Goal: Communication & Community: Answer question/provide support

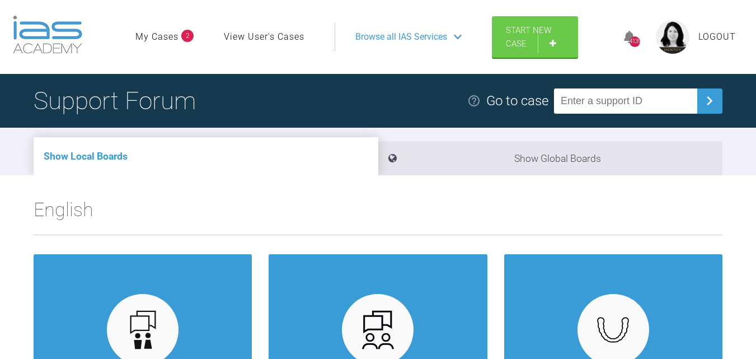
click at [168, 39] on link "My Cases" at bounding box center [156, 37] width 43 height 15
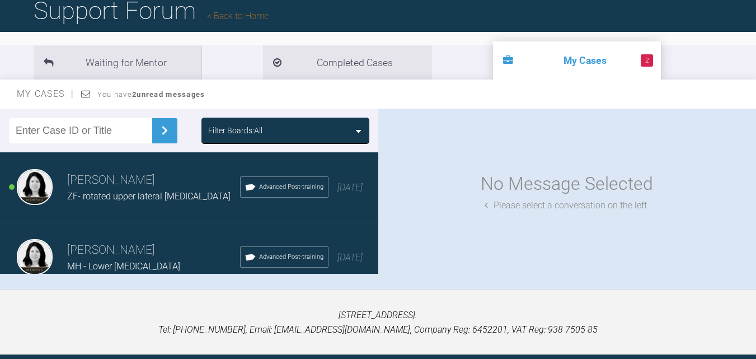
scroll to position [112, 0]
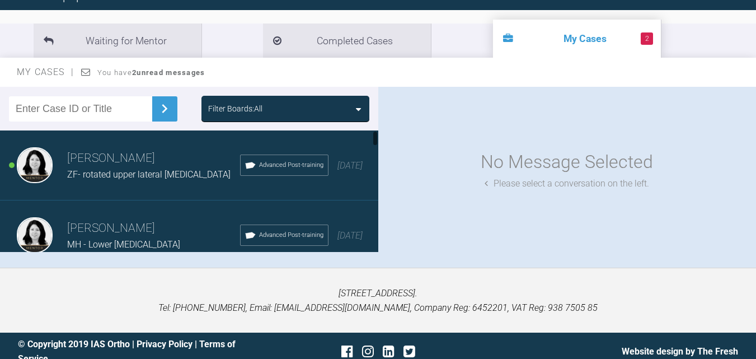
click at [156, 170] on span "ZF- rotated upper lateral [MEDICAL_DATA]" at bounding box center [148, 174] width 163 height 11
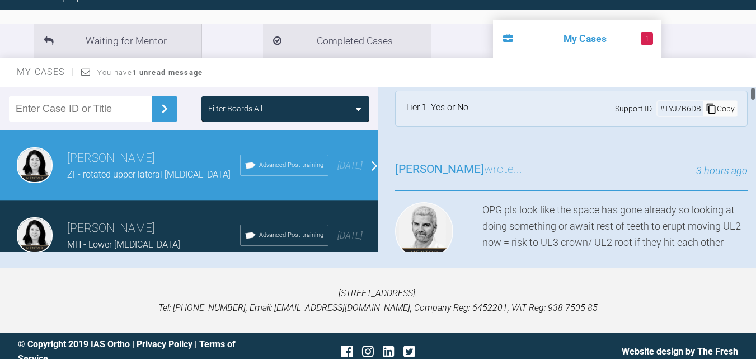
scroll to position [0, 0]
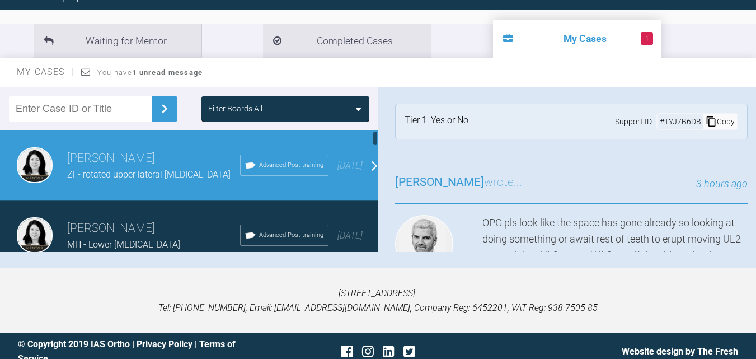
click at [133, 228] on h3 "[PERSON_NAME]" at bounding box center [153, 228] width 173 height 19
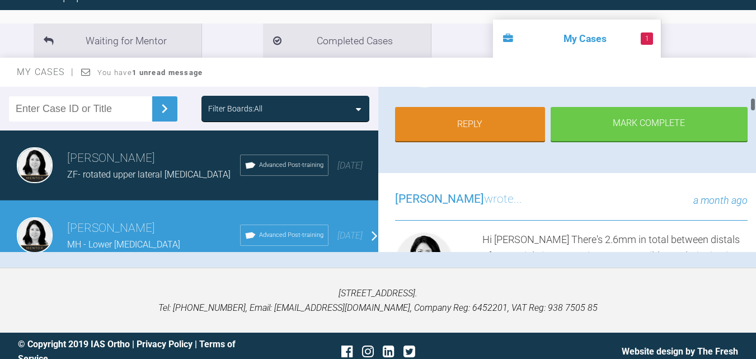
scroll to position [168, 0]
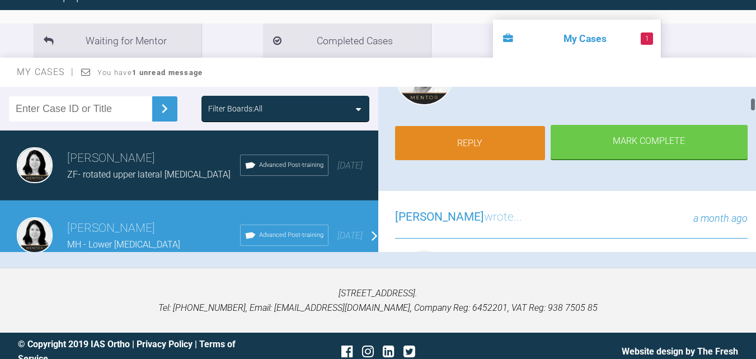
click at [499, 152] on link "Reply" at bounding box center [470, 143] width 150 height 35
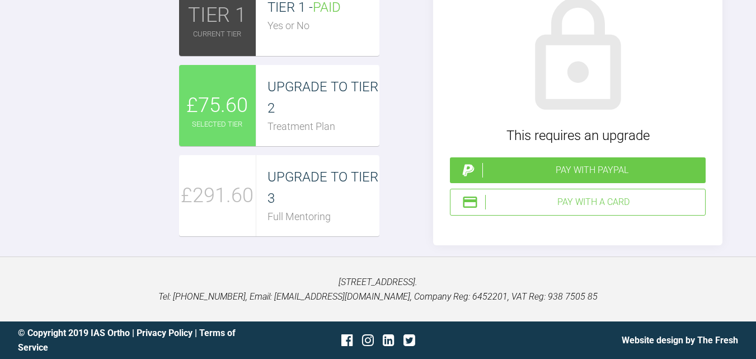
scroll to position [3173, 0]
drag, startPoint x: 196, startPoint y: 88, endPoint x: 185, endPoint y: 90, distance: 11.9
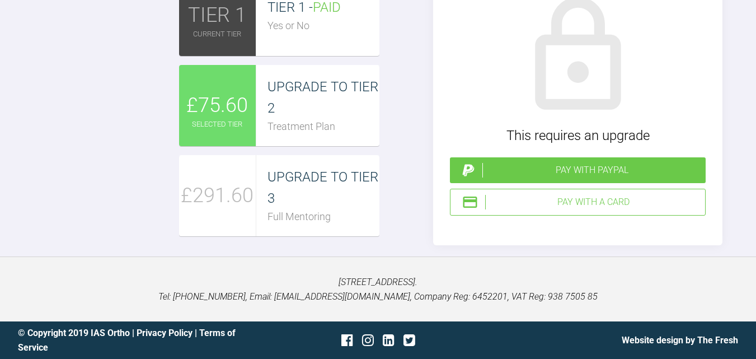
drag, startPoint x: 197, startPoint y: 100, endPoint x: 190, endPoint y: 106, distance: 9.5
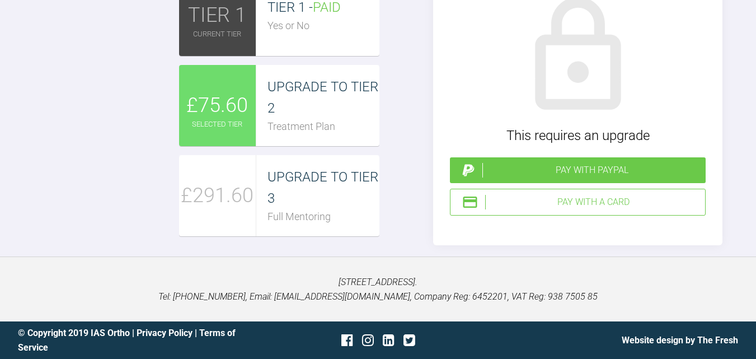
type textarea "Thanks [PERSON_NAME]. Please have a look at the crown and root movements I thin…"
click at [519, 209] on div "Pay with a Card" at bounding box center [592, 202] width 215 height 15
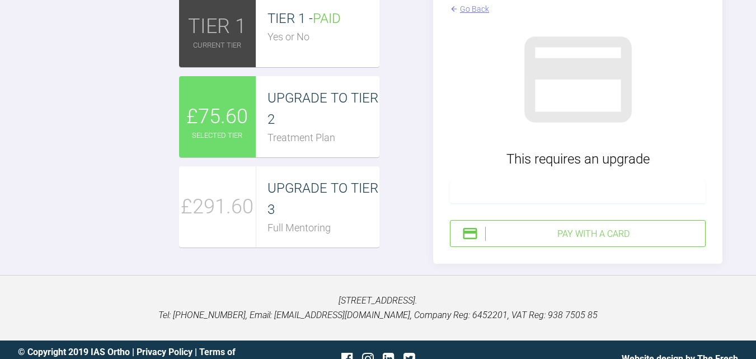
type input "C:\fakepath\MH 1 crown movements.doc"
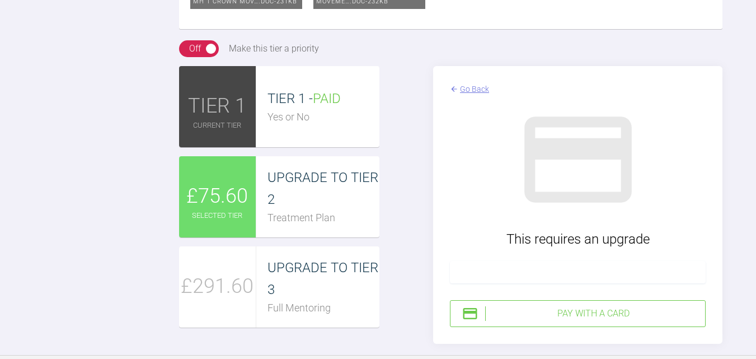
scroll to position [0, 0]
drag, startPoint x: 625, startPoint y: 6, endPoint x: 615, endPoint y: 7, distance: 10.1
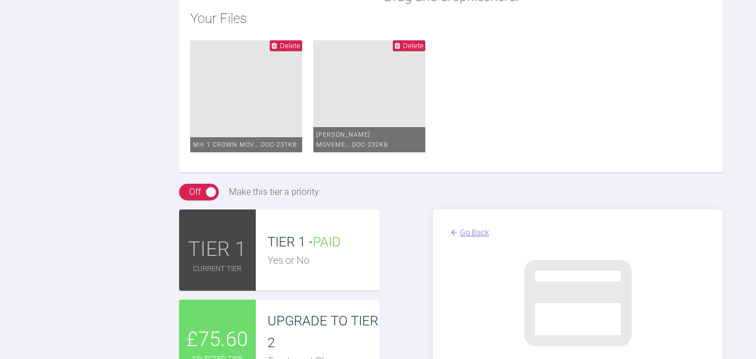
scroll to position [3117, 0]
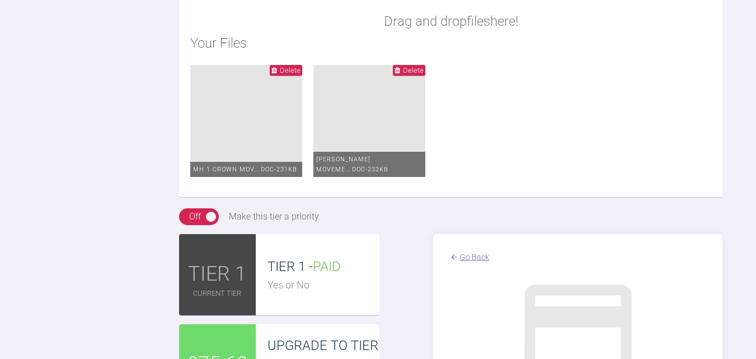
drag, startPoint x: 213, startPoint y: 217, endPoint x: 183, endPoint y: 165, distance: 59.9
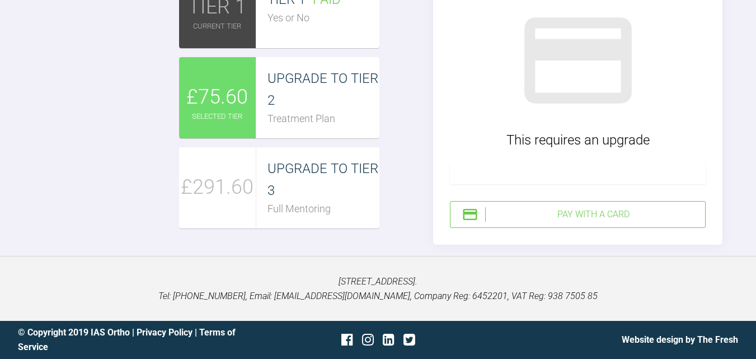
scroll to position [3676, 0]
type textarea "Thanks [PERSON_NAME]. Please have a look at the crown and root movements I thin…"
click at [580, 222] on div "Pay with a Card" at bounding box center [592, 214] width 215 height 15
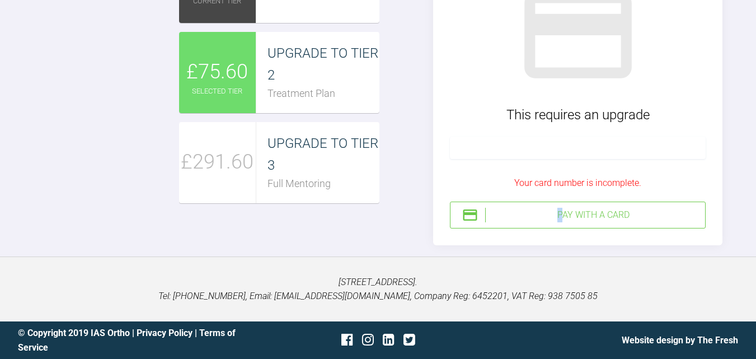
click at [560, 222] on div "Pay with a Card" at bounding box center [592, 215] width 215 height 15
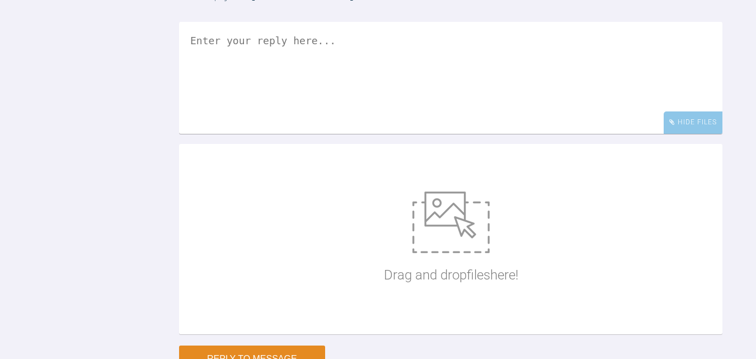
scroll to position [3248, 0]
